Goal: Task Accomplishment & Management: Use online tool/utility

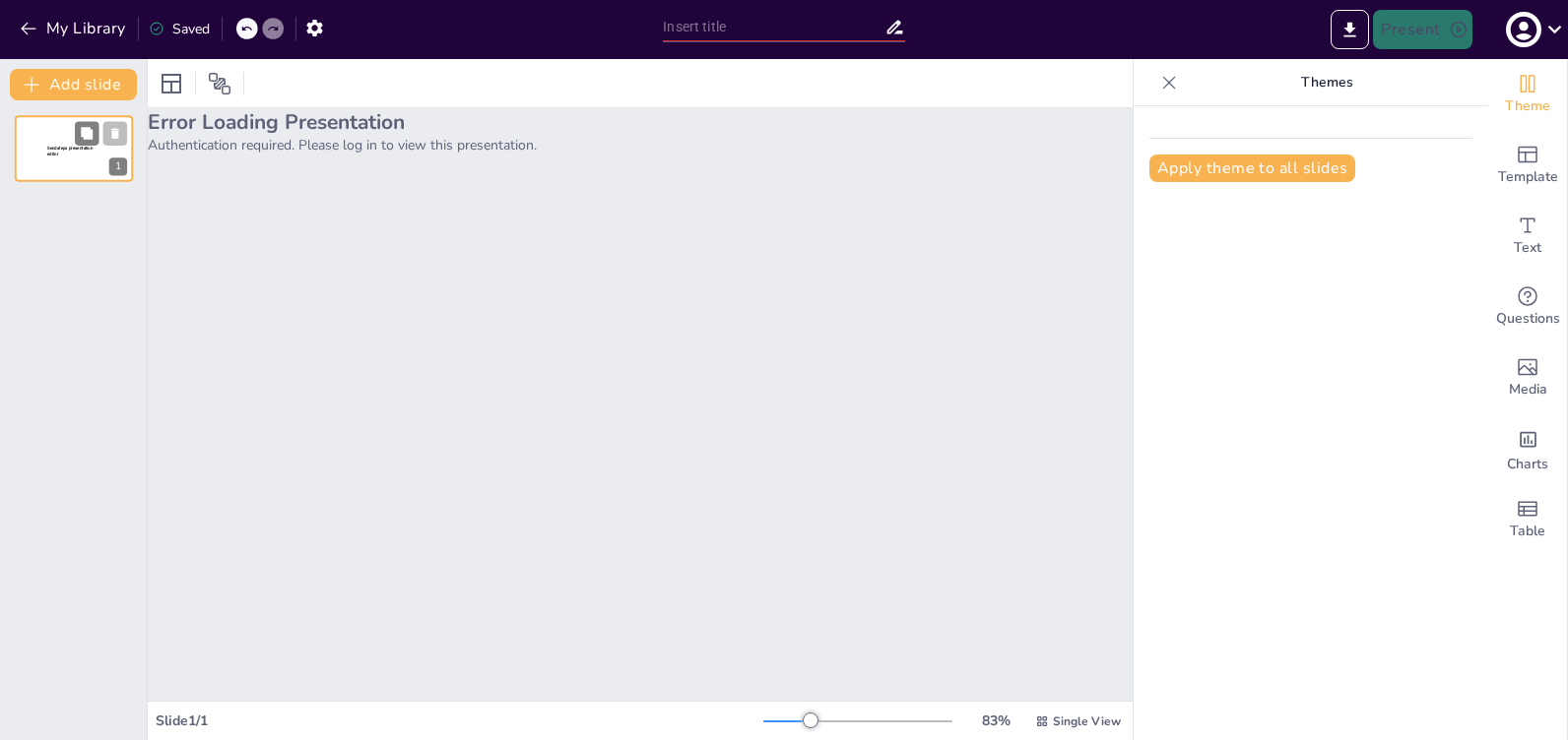
click at [58, 150] on p "Sendsteps presentation editor" at bounding box center [74, 151] width 53 height 12
click at [108, 87] on button "Add slide" at bounding box center [73, 85] width 127 height 32
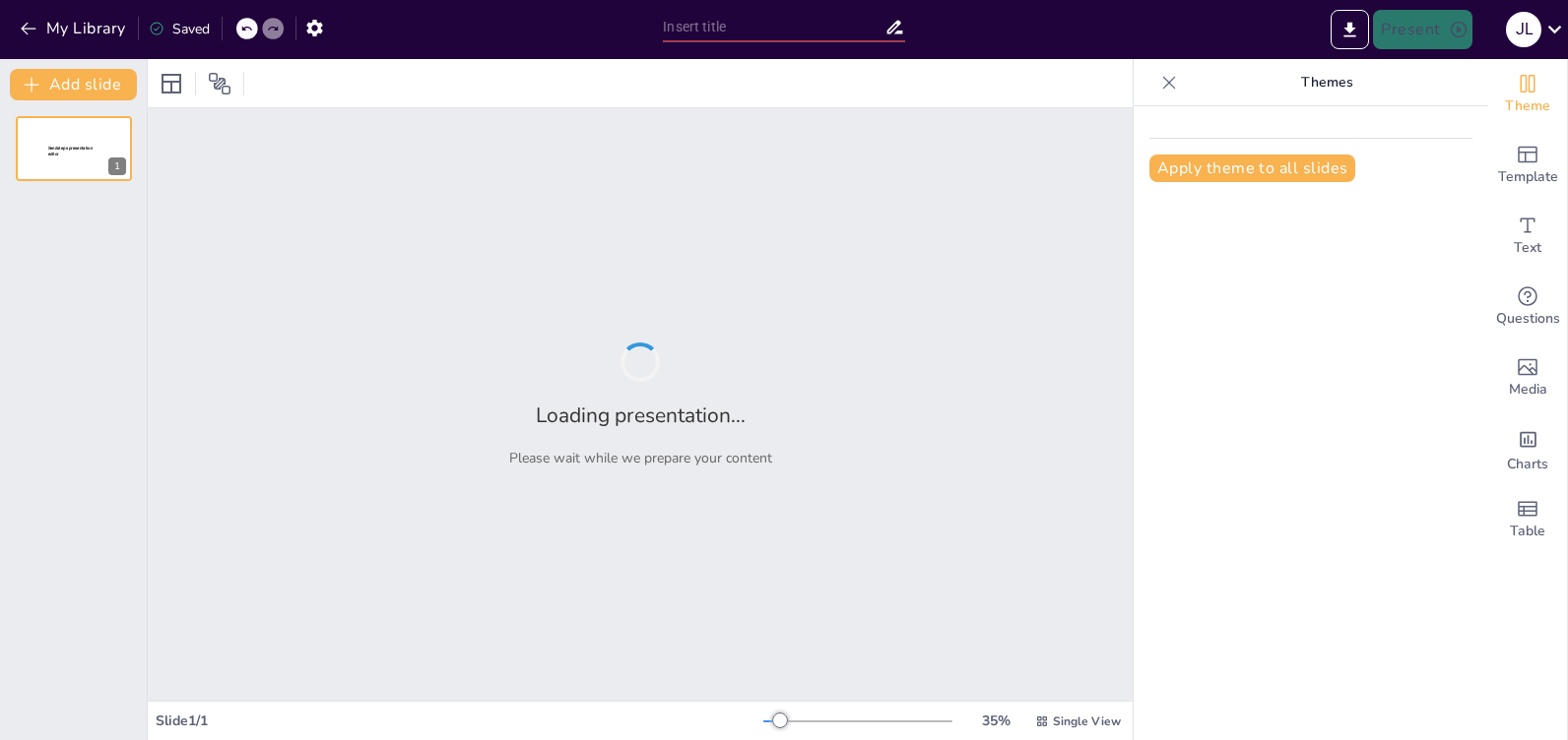
type input "Estrategias Efectivas para Mejorar el Comportamiento Infantil"
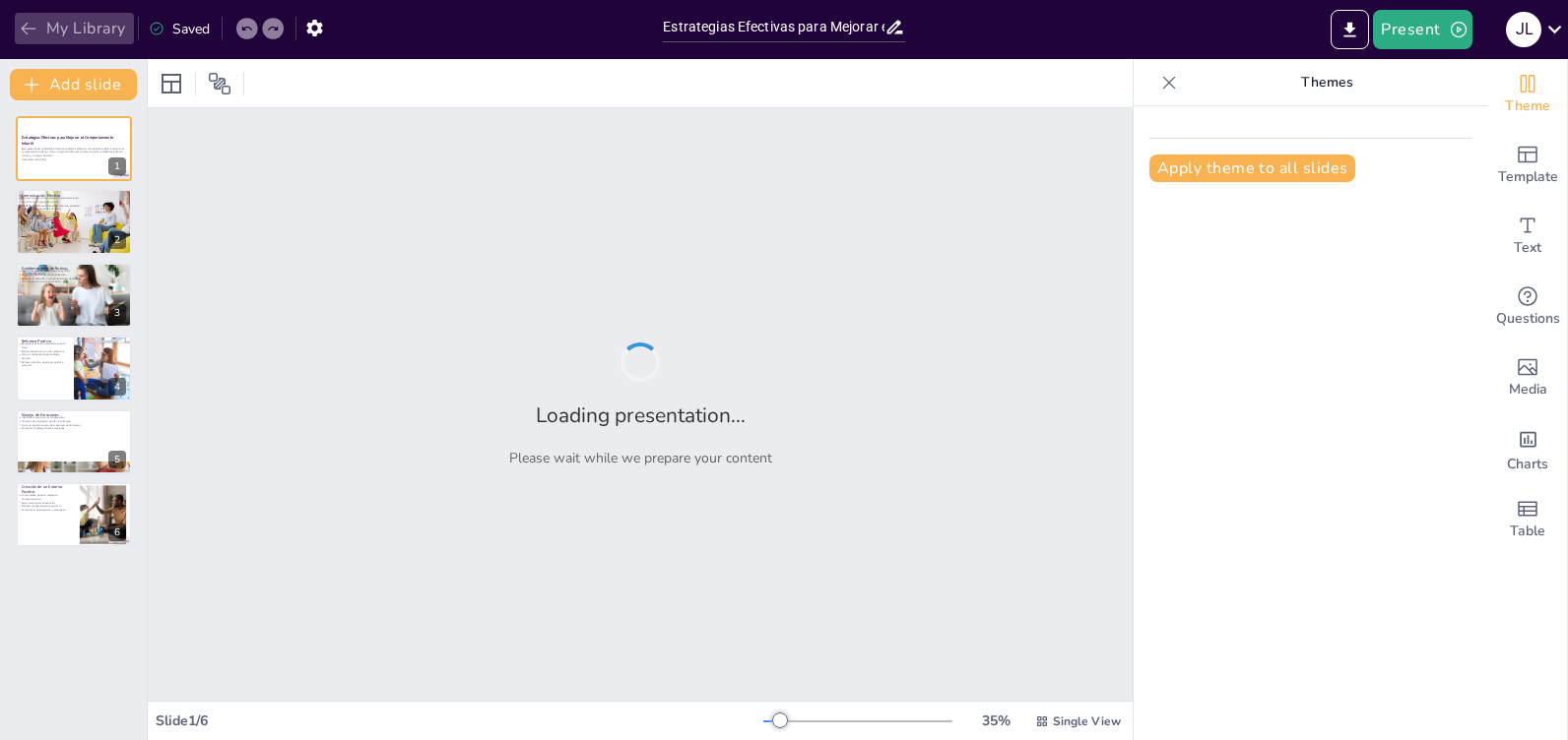
click at [17, 23] on button "My Library" at bounding box center [74, 29] width 119 height 32
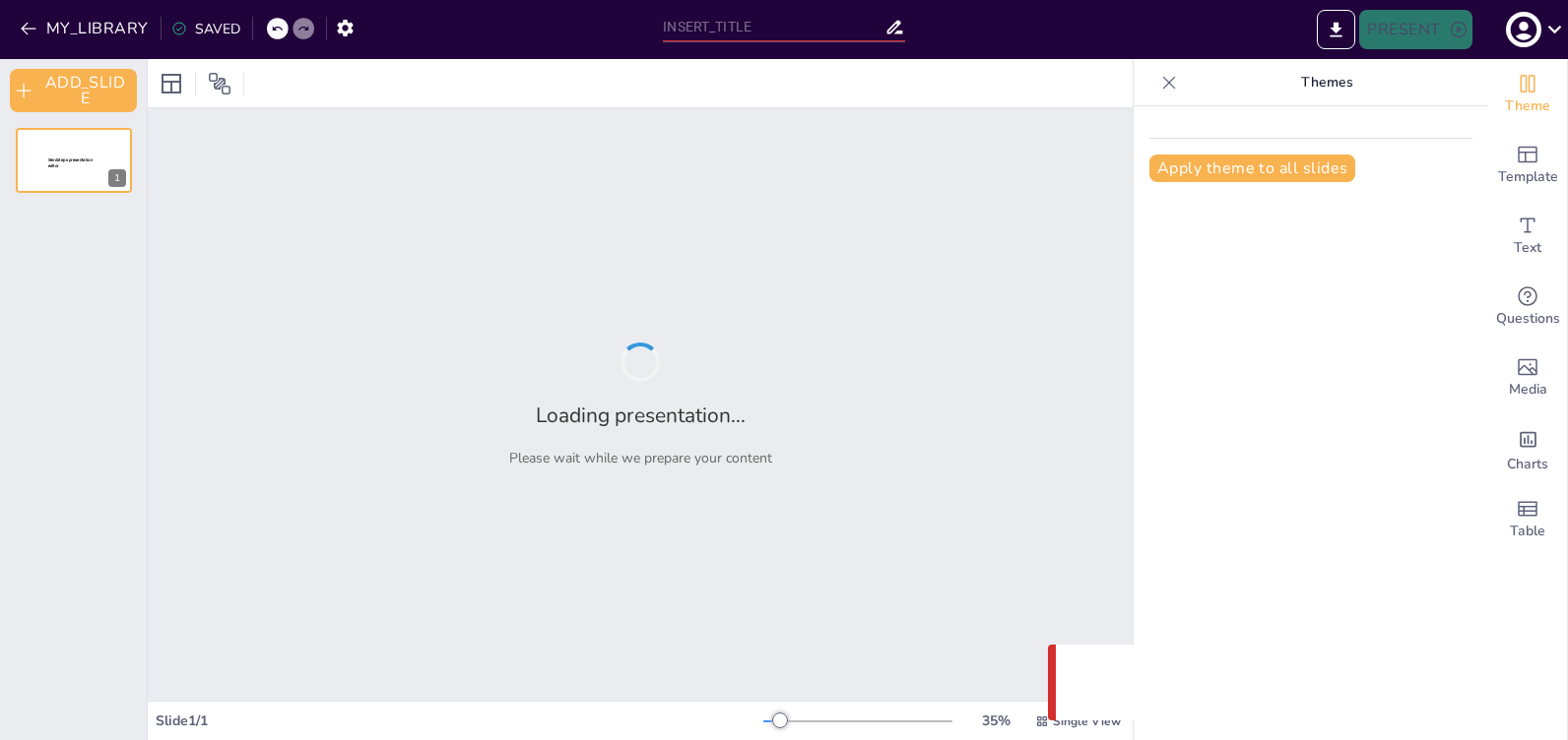
type input "Estrategias Efectivas para Mejorar el Comportamiento Infantil"
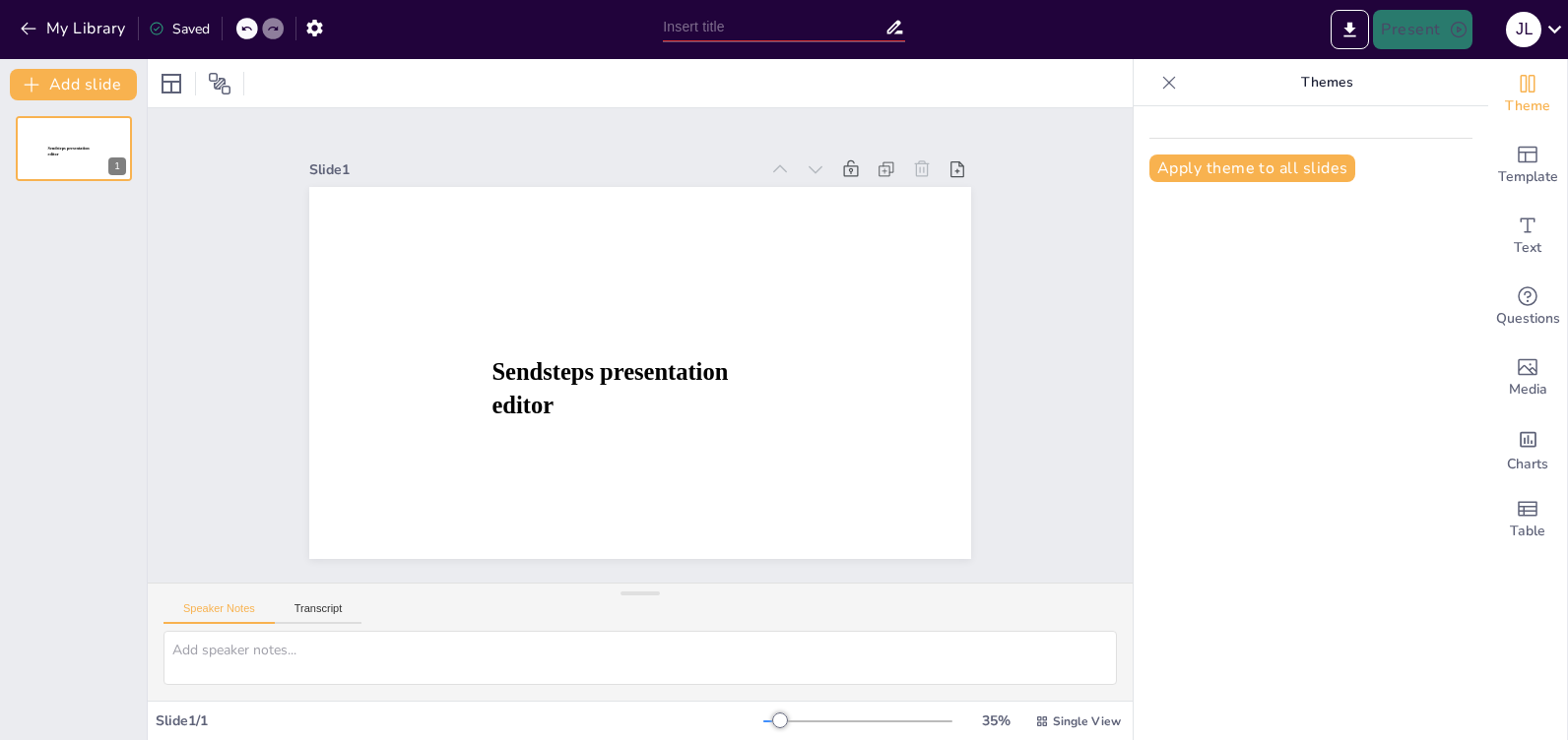
type input "Estrategias Efectivas para Mejorar el Comportamiento Infantil"
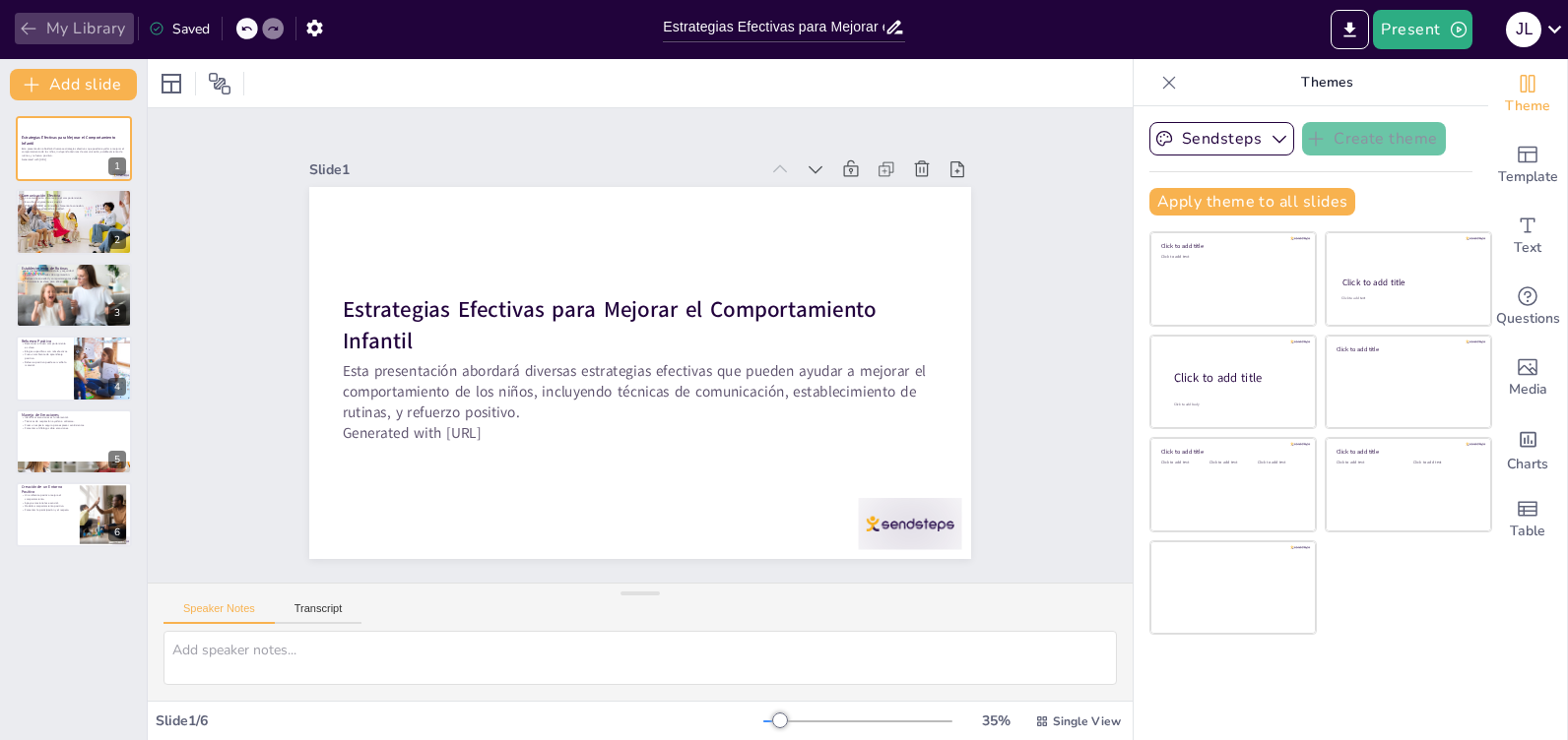
click at [25, 32] on icon "button" at bounding box center [28, 29] width 15 height 13
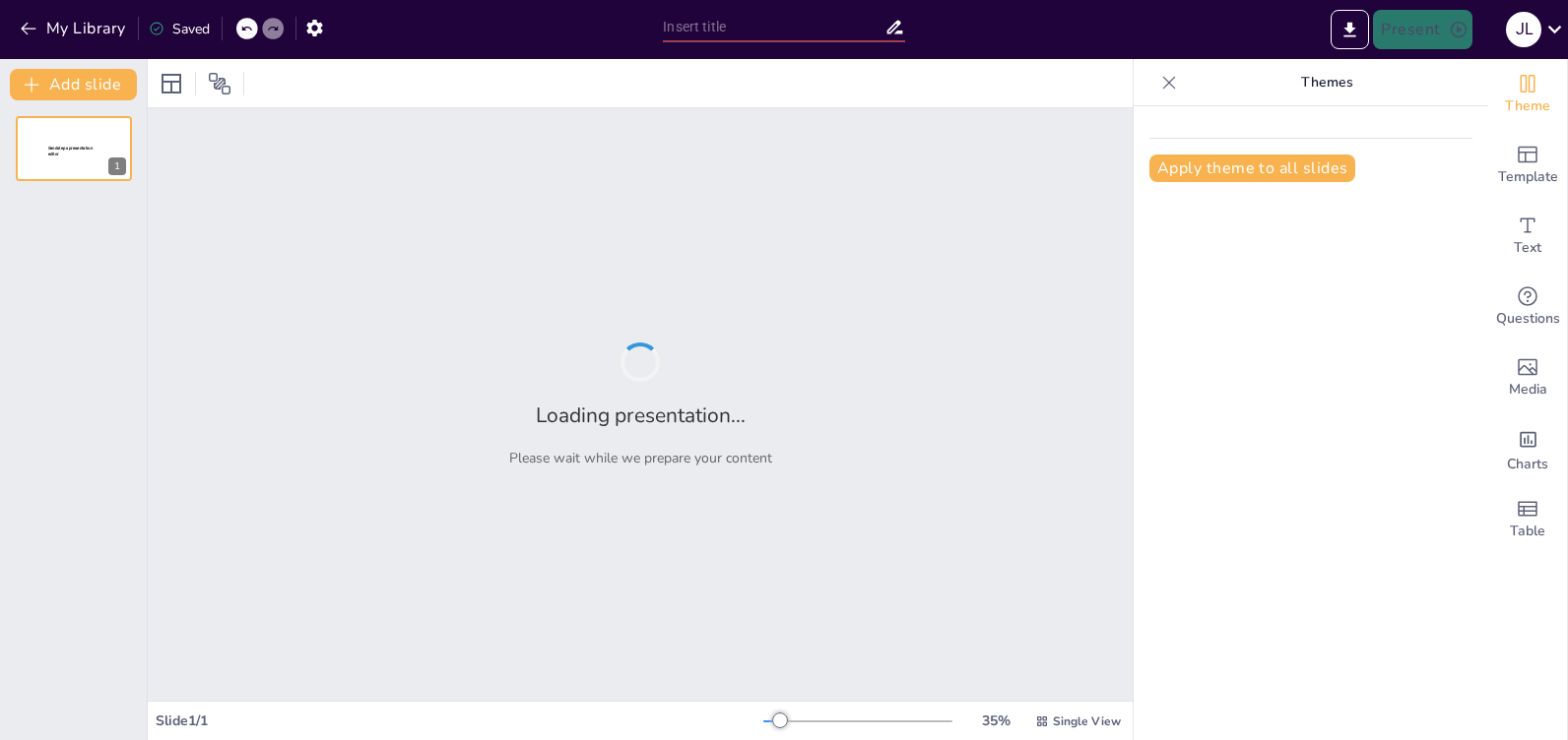
type input "Estrategias Efectivas para Mejorar el Comportamiento Infantil"
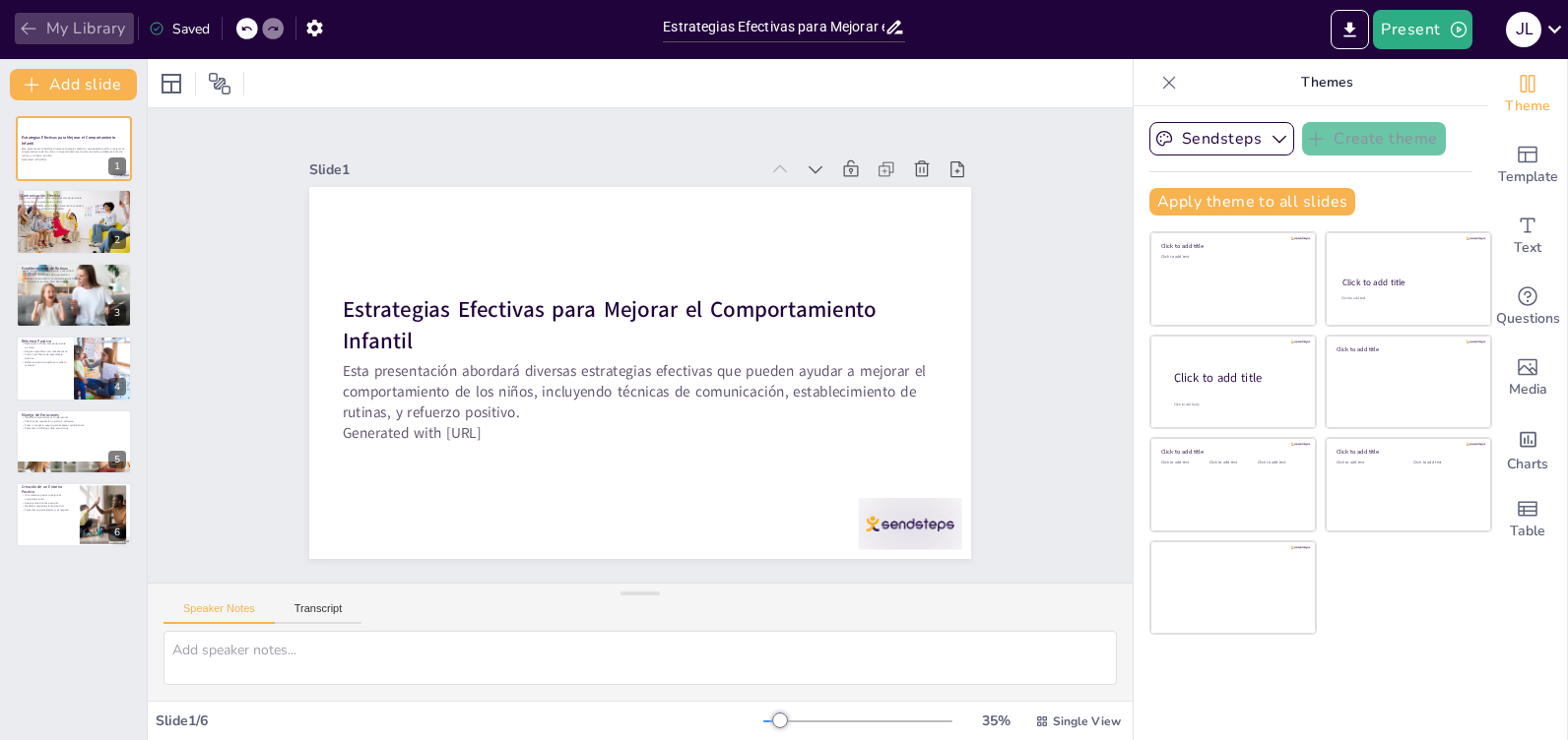
click at [25, 23] on icon "button" at bounding box center [29, 29] width 20 height 20
